Goal: Information Seeking & Learning: Learn about a topic

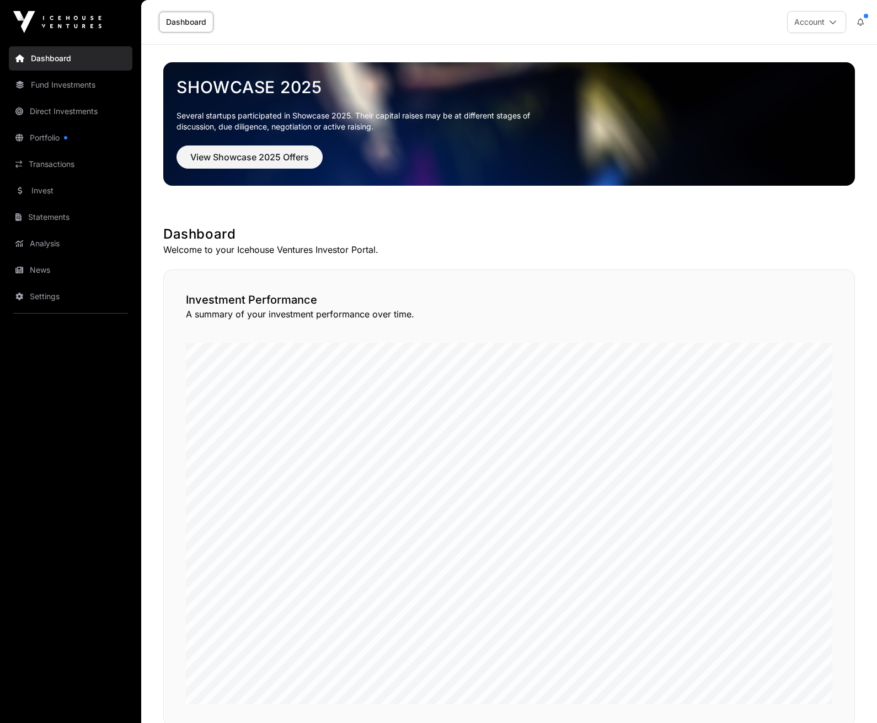
click at [41, 136] on link "Portfolio" at bounding box center [70, 138] width 123 height 24
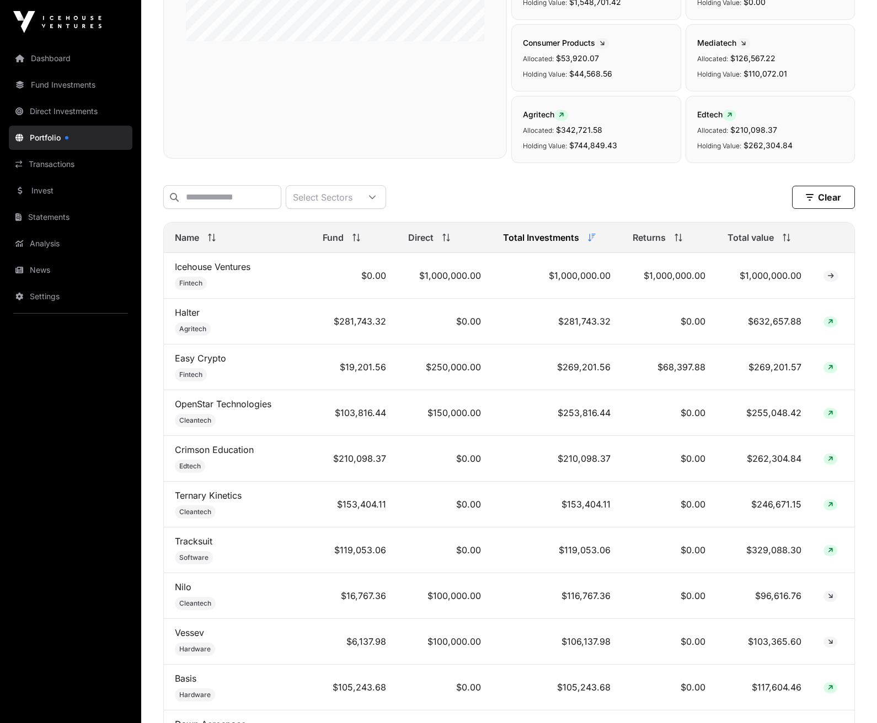
scroll to position [331, 0]
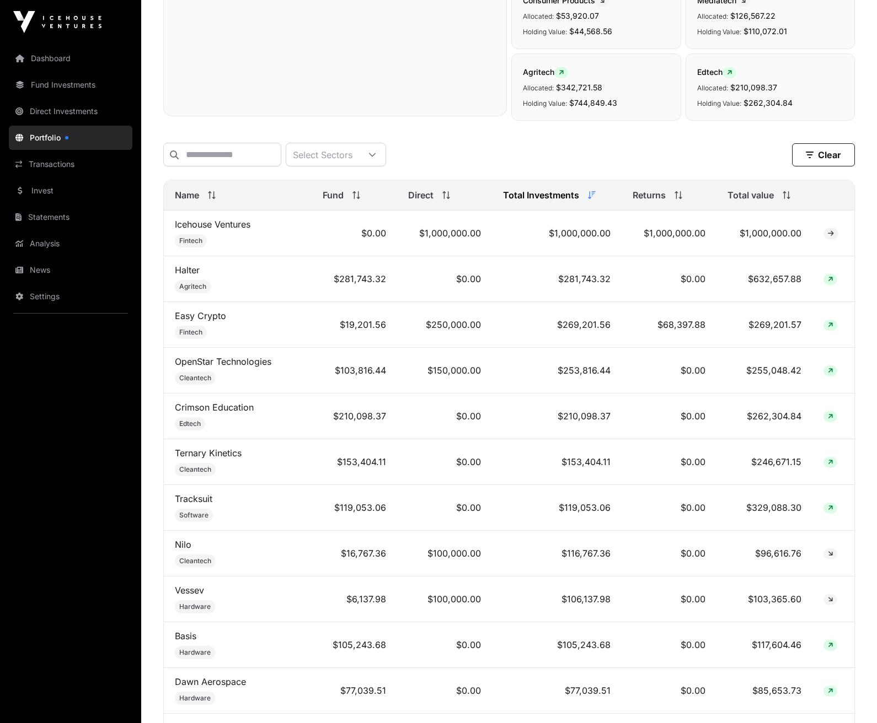
click at [194, 202] on span "Name" at bounding box center [187, 195] width 24 height 13
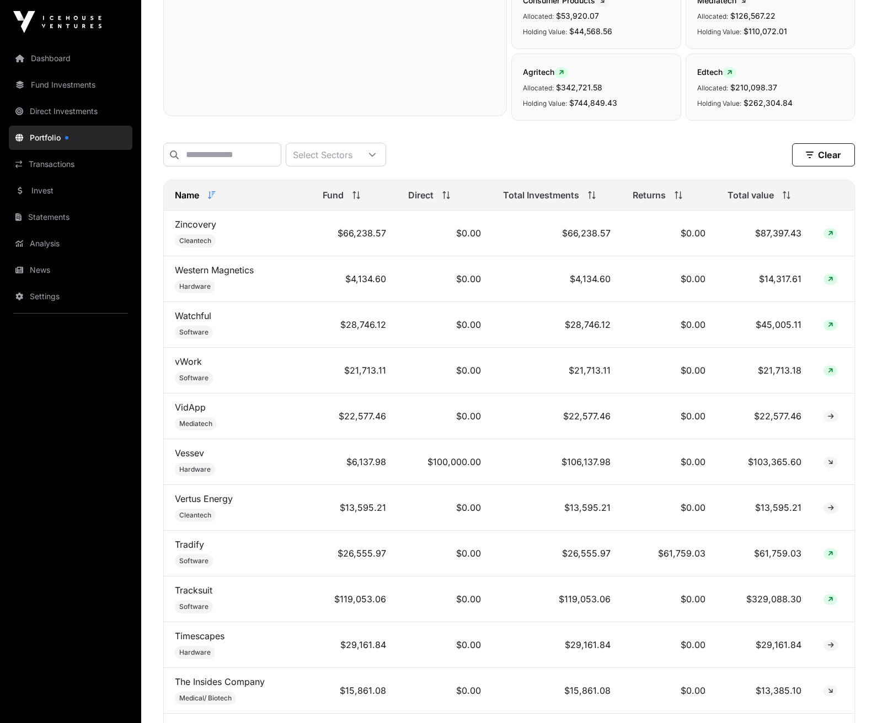
click at [195, 201] on span "Name" at bounding box center [187, 195] width 24 height 13
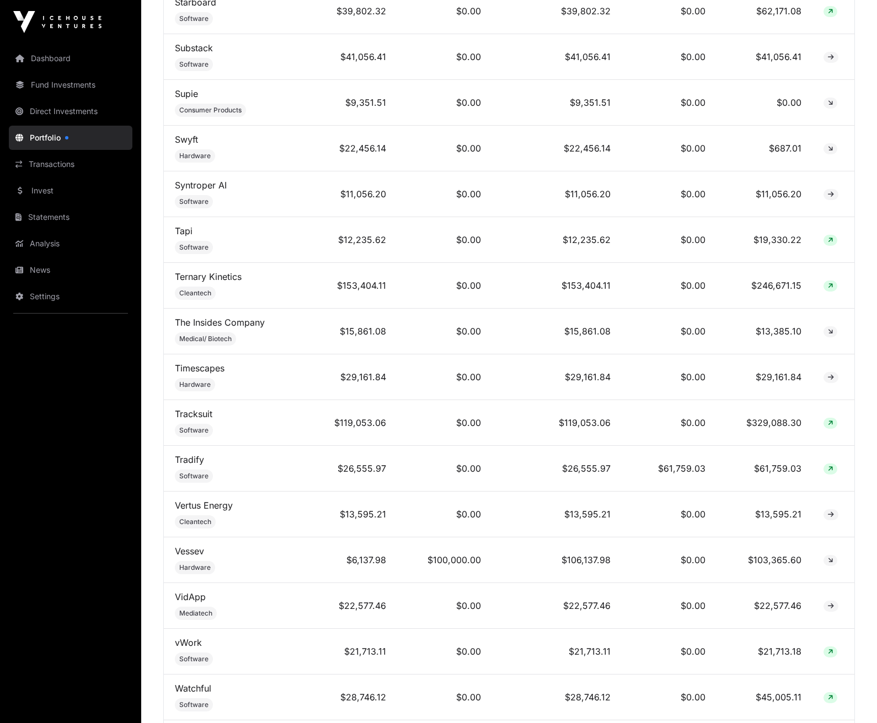
scroll to position [3914, 0]
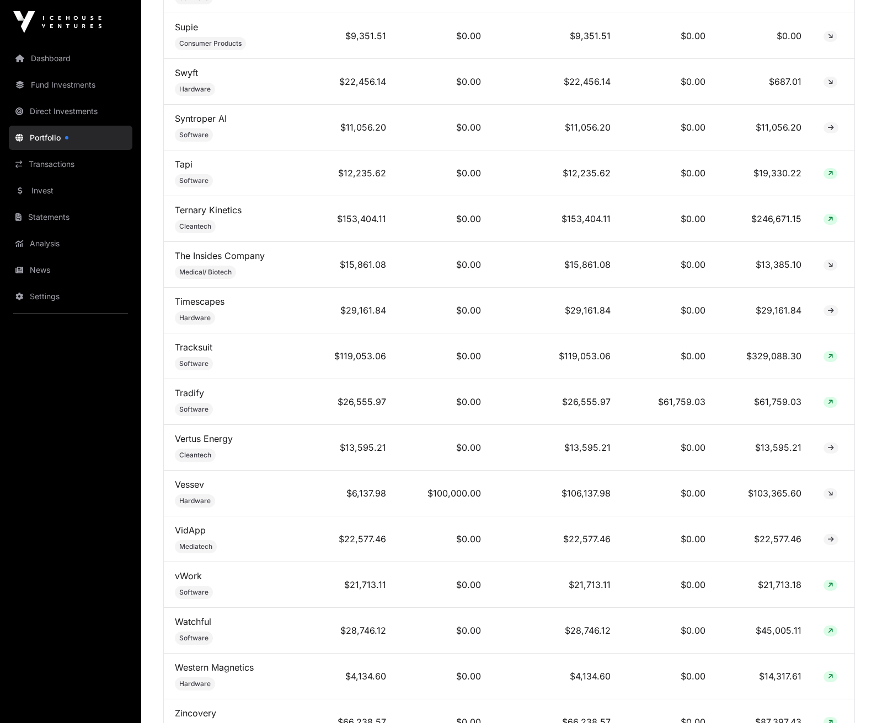
click at [221, 444] on link "Vertus Energy" at bounding box center [204, 438] width 58 height 11
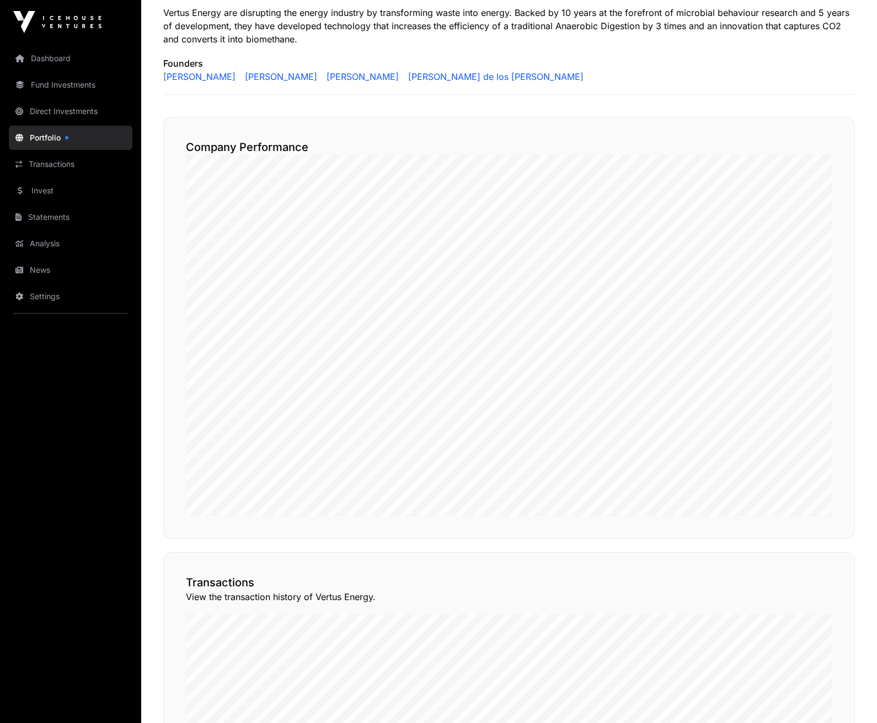
scroll to position [187, 0]
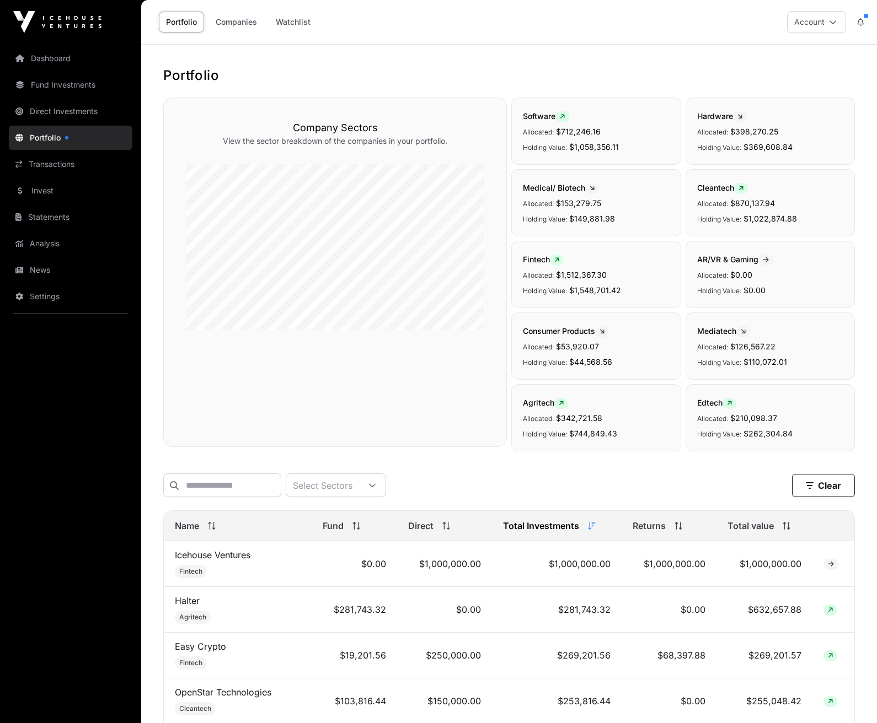
click at [195, 526] on th "Name" at bounding box center [238, 526] width 148 height 30
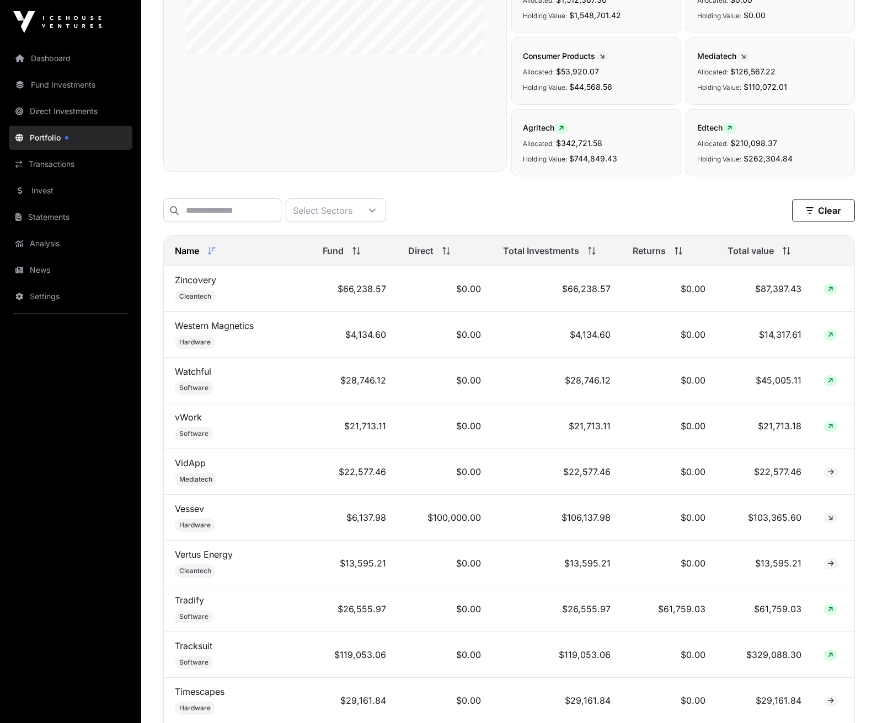
scroll to position [276, 0]
